Goal: Task Accomplishment & Management: Manage account settings

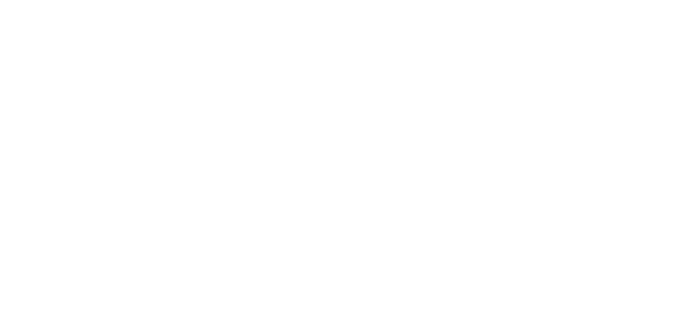
click at [657, 4] on html at bounding box center [336, 2] width 673 height 4
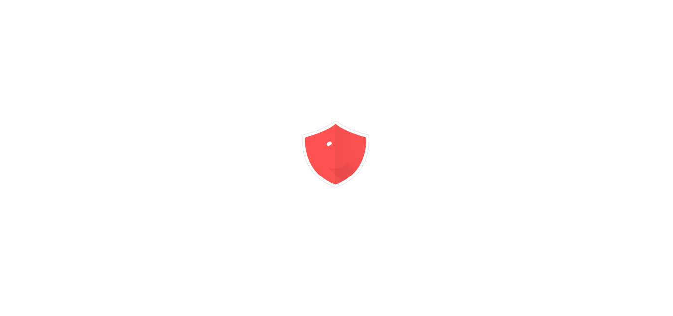
click at [657, 0] on html at bounding box center [336, 0] width 673 height 0
click at [657, 176] on div at bounding box center [336, 158] width 673 height 316
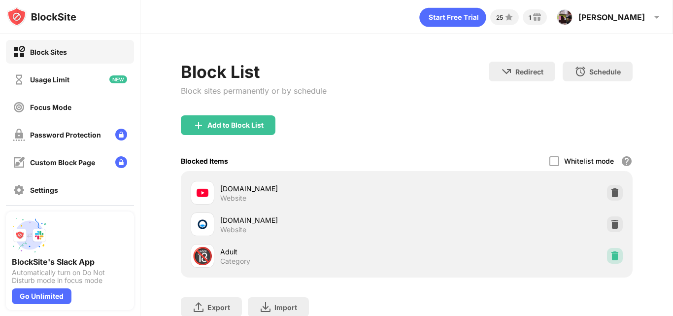
click at [609, 249] on div at bounding box center [615, 256] width 16 height 16
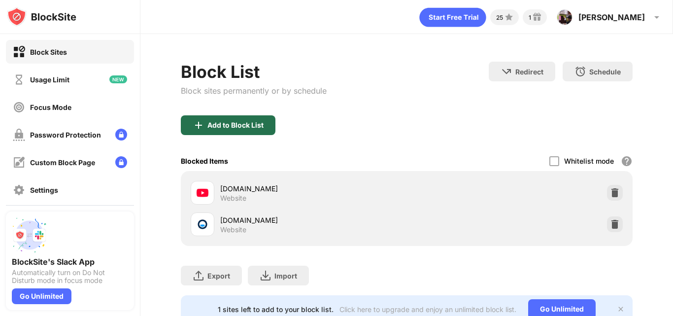
click at [255, 131] on div "Add to Block List" at bounding box center [228, 125] width 95 height 20
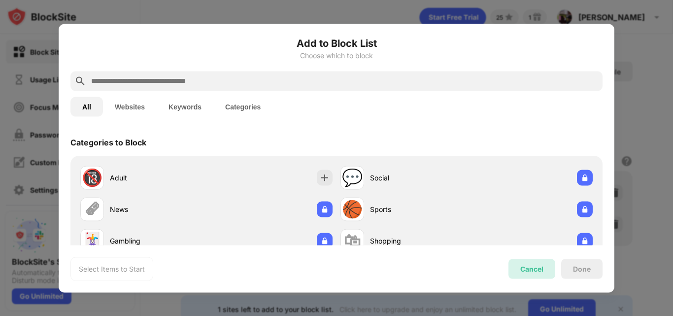
click at [525, 268] on div "Cancel" at bounding box center [531, 269] width 23 height 8
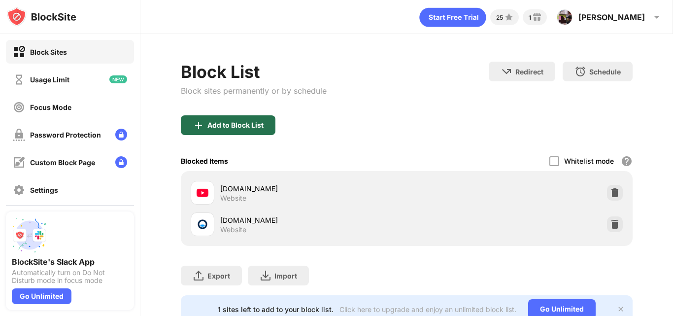
click at [242, 129] on div "Add to Block List" at bounding box center [228, 125] width 95 height 20
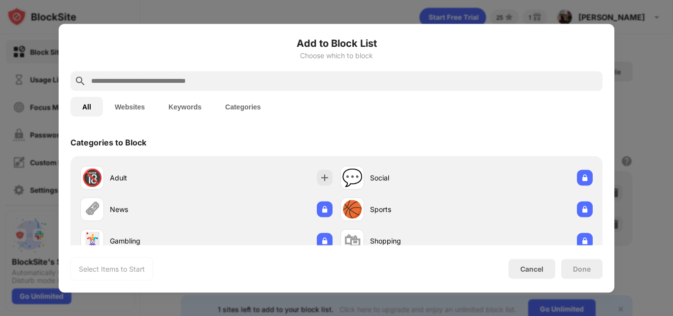
click at [449, 72] on div at bounding box center [336, 81] width 532 height 20
click at [343, 77] on input "text" at bounding box center [344, 81] width 509 height 12
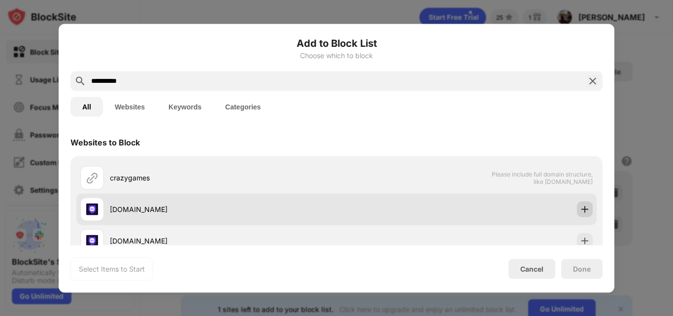
type input "**********"
click at [577, 214] on div at bounding box center [585, 209] width 16 height 16
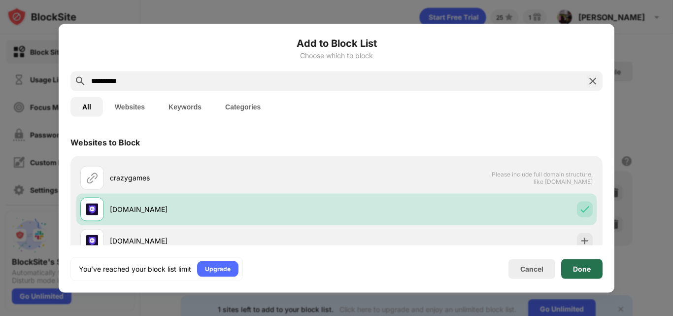
click at [578, 270] on div "Done" at bounding box center [582, 269] width 18 height 8
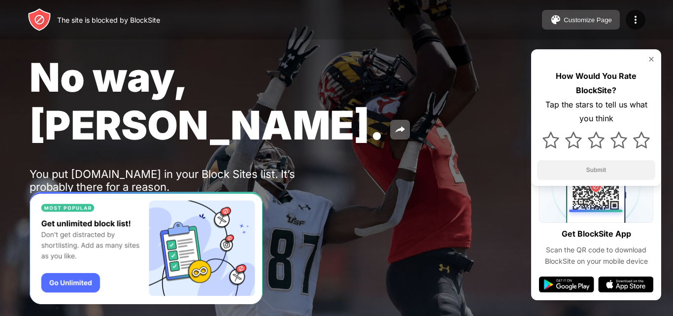
click at [563, 11] on button "Customize Page" at bounding box center [581, 20] width 78 height 20
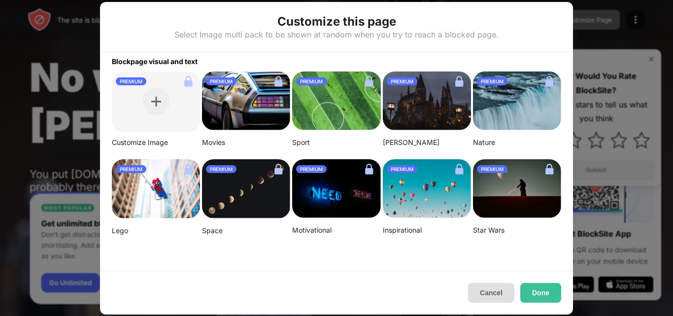
click at [509, 299] on button "Cancel" at bounding box center [491, 293] width 46 height 20
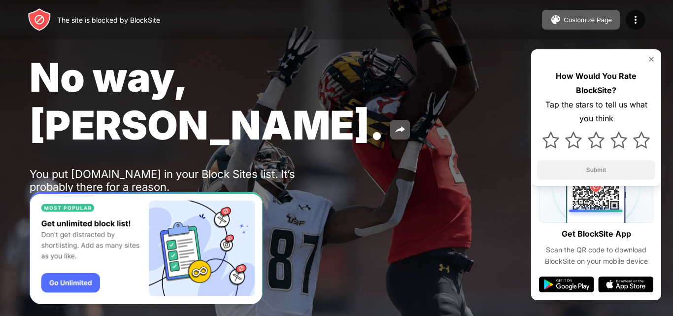
click at [651, 60] on img at bounding box center [652, 59] width 8 height 8
